Goal: Task Accomplishment & Management: Use online tool/utility

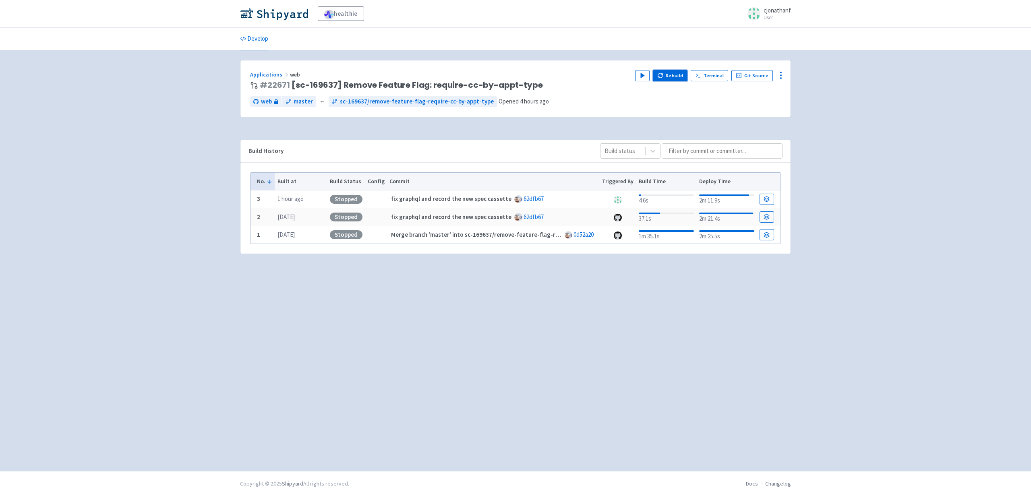
click at [677, 76] on button "Rebuild" at bounding box center [670, 75] width 35 height 11
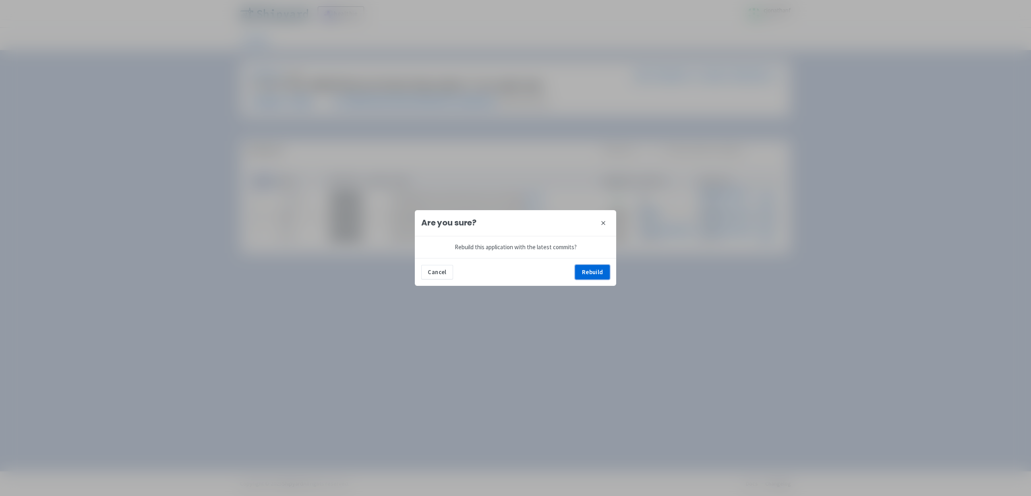
click at [607, 272] on button "Rebuild" at bounding box center [592, 272] width 35 height 14
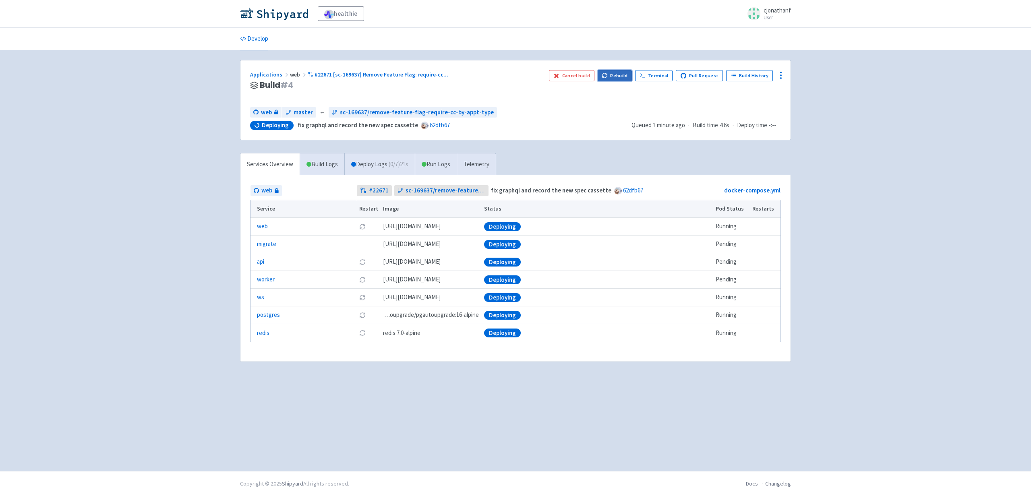
click at [612, 76] on button "Rebuild" at bounding box center [614, 75] width 35 height 11
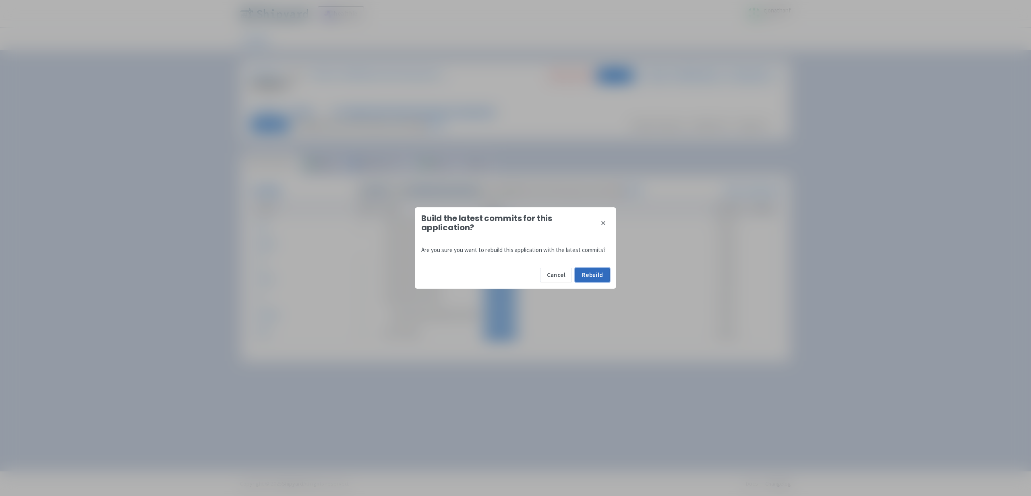
click at [590, 277] on button "Rebuild" at bounding box center [592, 275] width 35 height 14
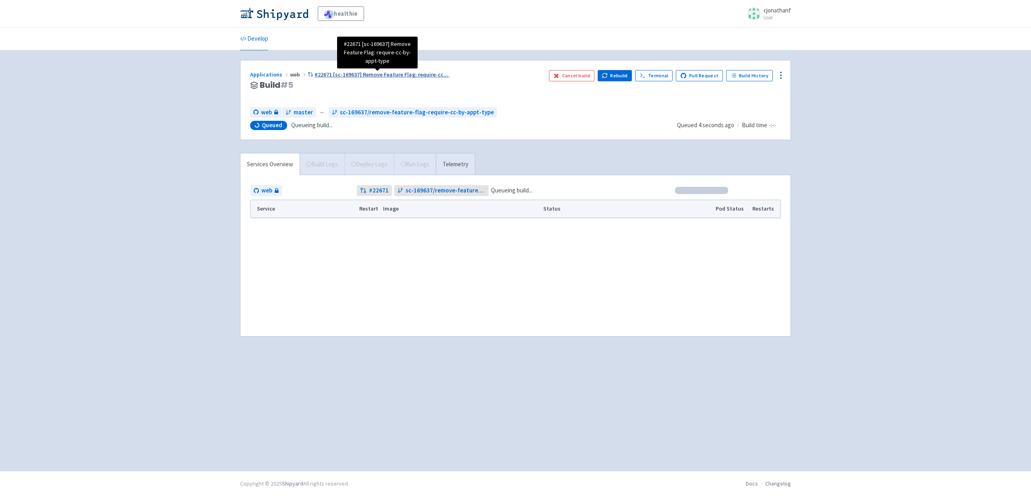
click at [323, 74] on span "#22671 [sc-169637] Remove Feature Flag: require-cc ..." at bounding box center [381, 74] width 134 height 7
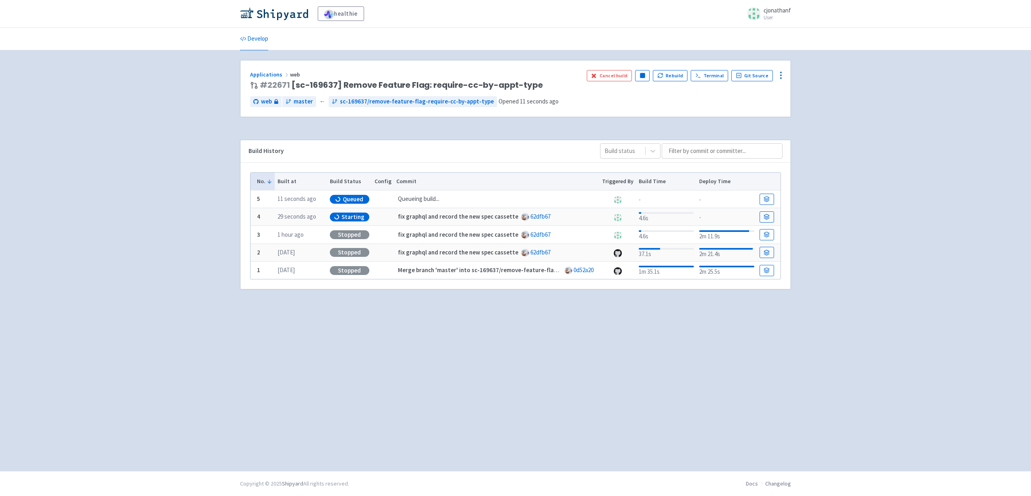
click at [449, 364] on div "Applications web # 22671 [sc-169637] Remove Feature Flag: require-cc-by-appt-ty…" at bounding box center [515, 260] width 551 height 401
drag, startPoint x: 405, startPoint y: 199, endPoint x: 359, endPoint y: 304, distance: 115.2
click at [388, 199] on tr "5 11 seconds ago Queued Queueing build... - -" at bounding box center [515, 199] width 530 height 18
drag, startPoint x: 357, startPoint y: 342, endPoint x: 362, endPoint y: 336, distance: 8.0
click at [357, 342] on div "Applications web # 22671 [sc-169637] Remove Feature Flag: require-cc-by-appt-ty…" at bounding box center [515, 260] width 551 height 401
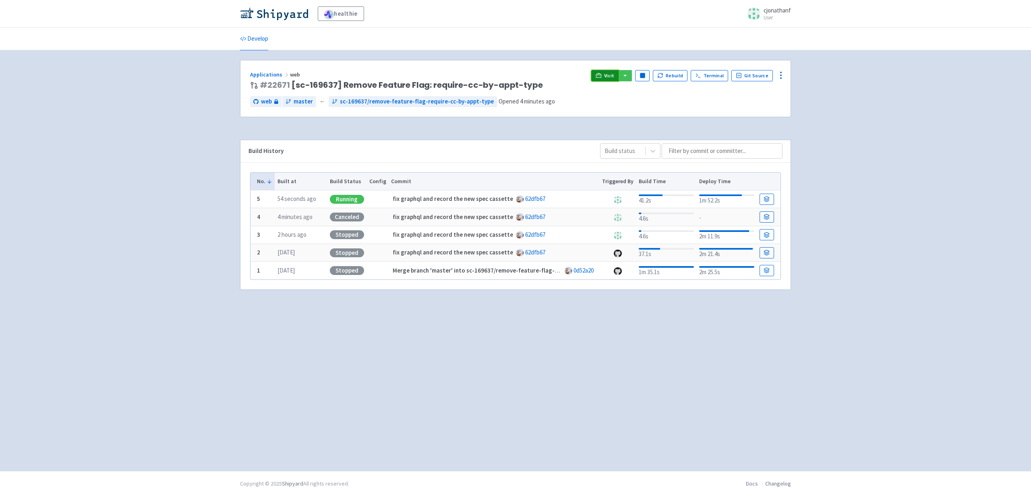
click at [606, 74] on link "Visit" at bounding box center [604, 75] width 27 height 11
